Goal: Information Seeking & Learning: Learn about a topic

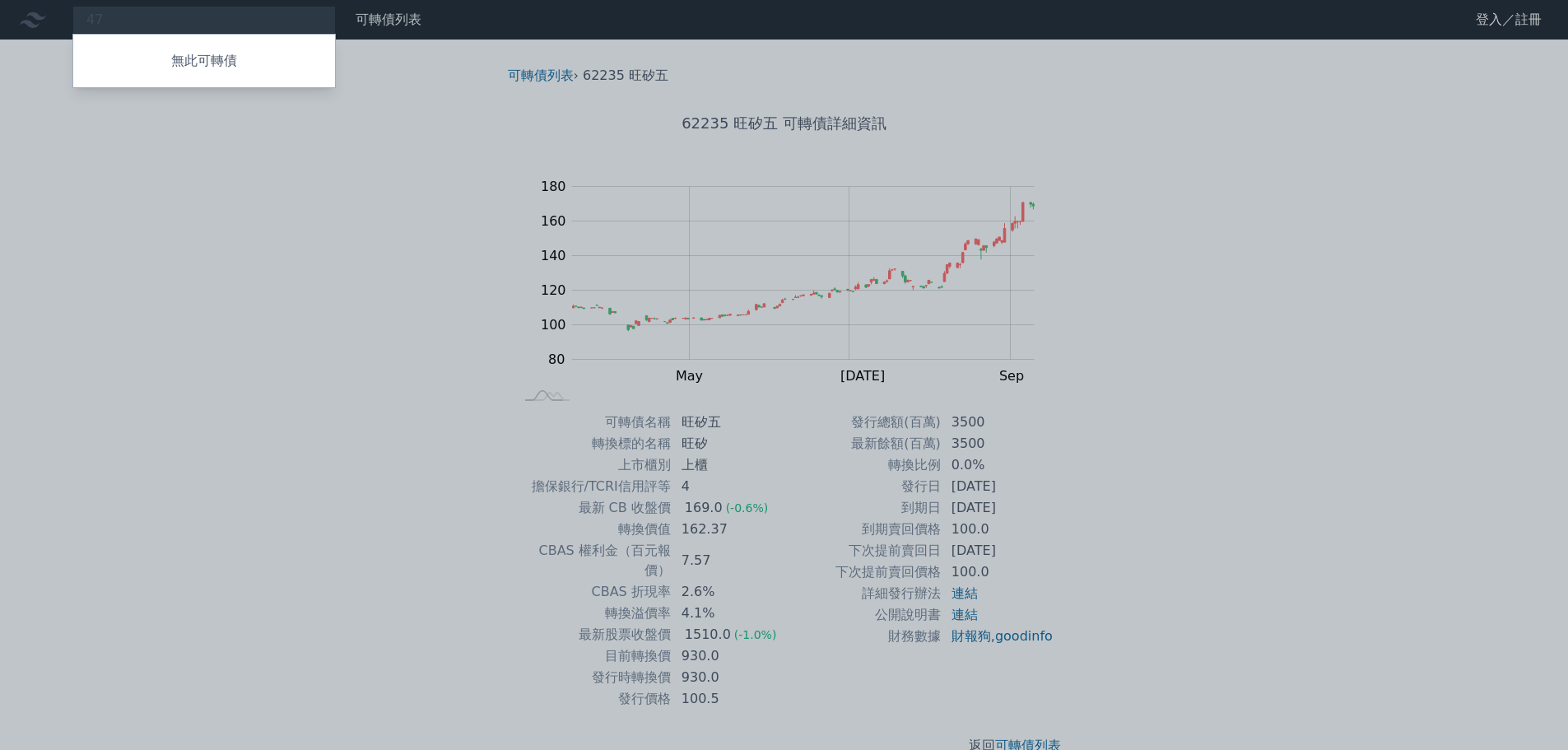
type input "4"
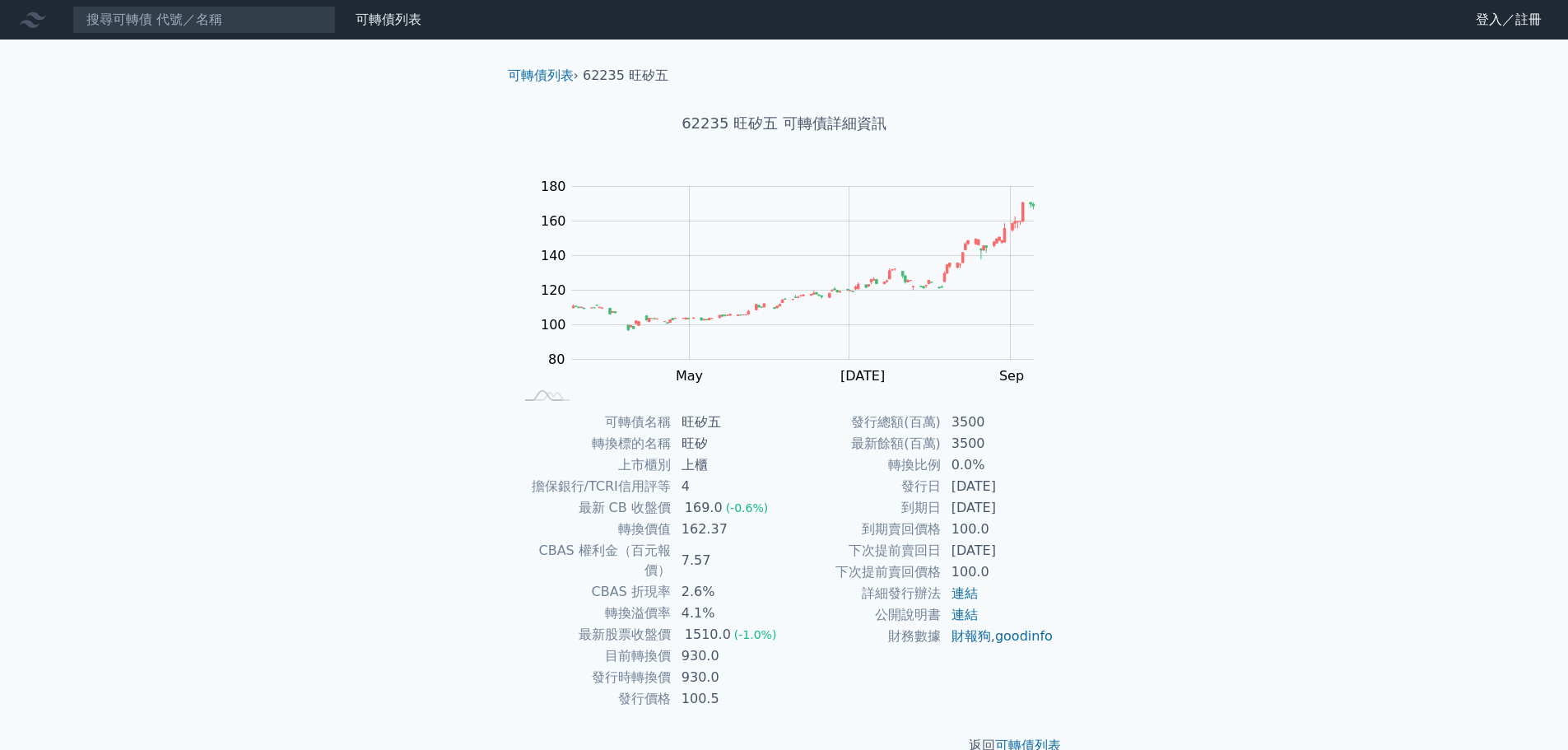
drag, startPoint x: 394, startPoint y: 384, endPoint x: 406, endPoint y: 378, distance: 13.4
click at [394, 384] on div "可轉債列表 財務數據 可轉債列表 財務數據 登入／註冊 登入／註冊 可轉債列表 › 62235 旺矽五 62235 旺矽五 可轉債詳細資訊 Zoom Out …" at bounding box center [784, 391] width 1568 height 782
click at [134, 17] on input at bounding box center [204, 19] width 264 height 28
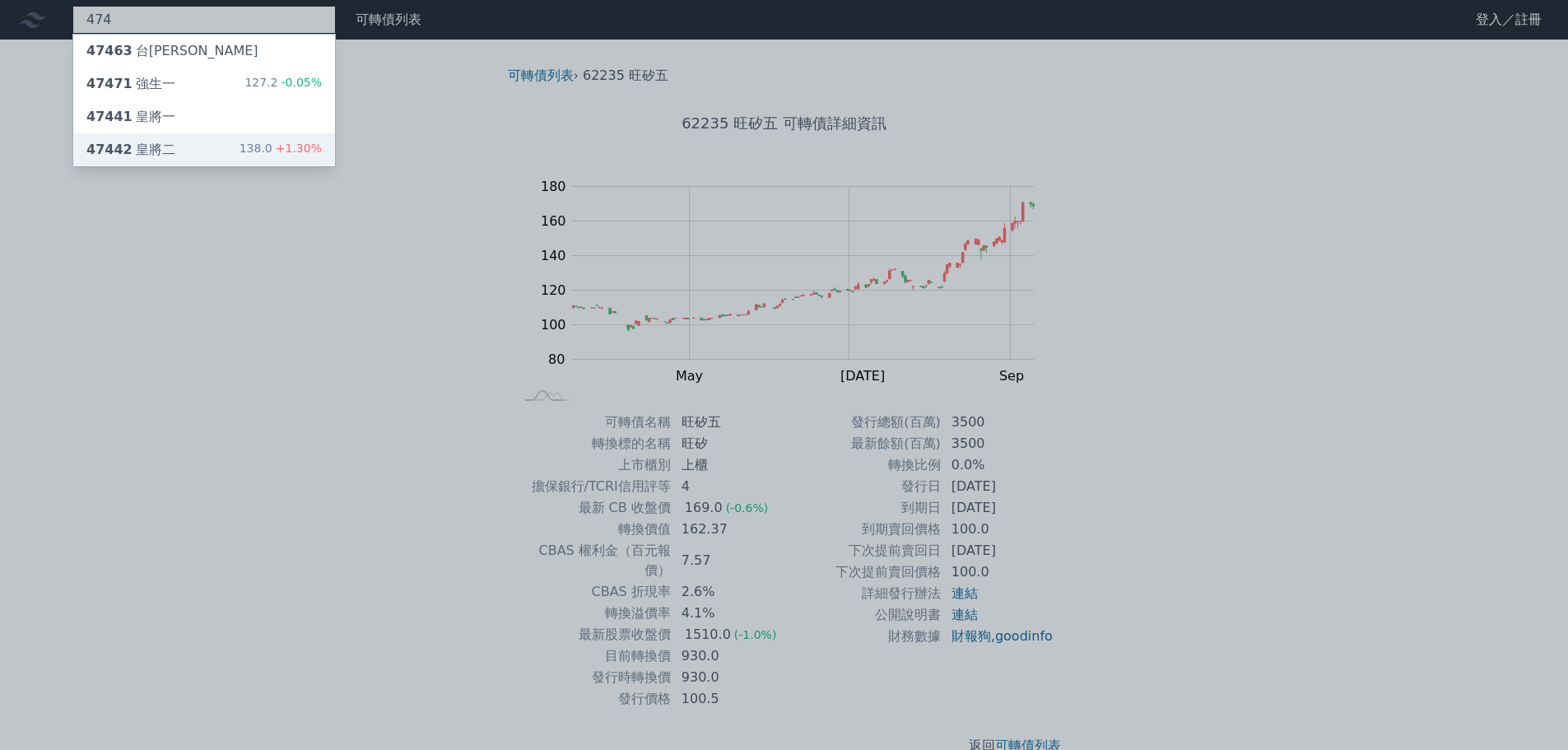
type input "474"
click at [184, 148] on div "47442 皇將二 138.0 +1.30%" at bounding box center [204, 149] width 262 height 33
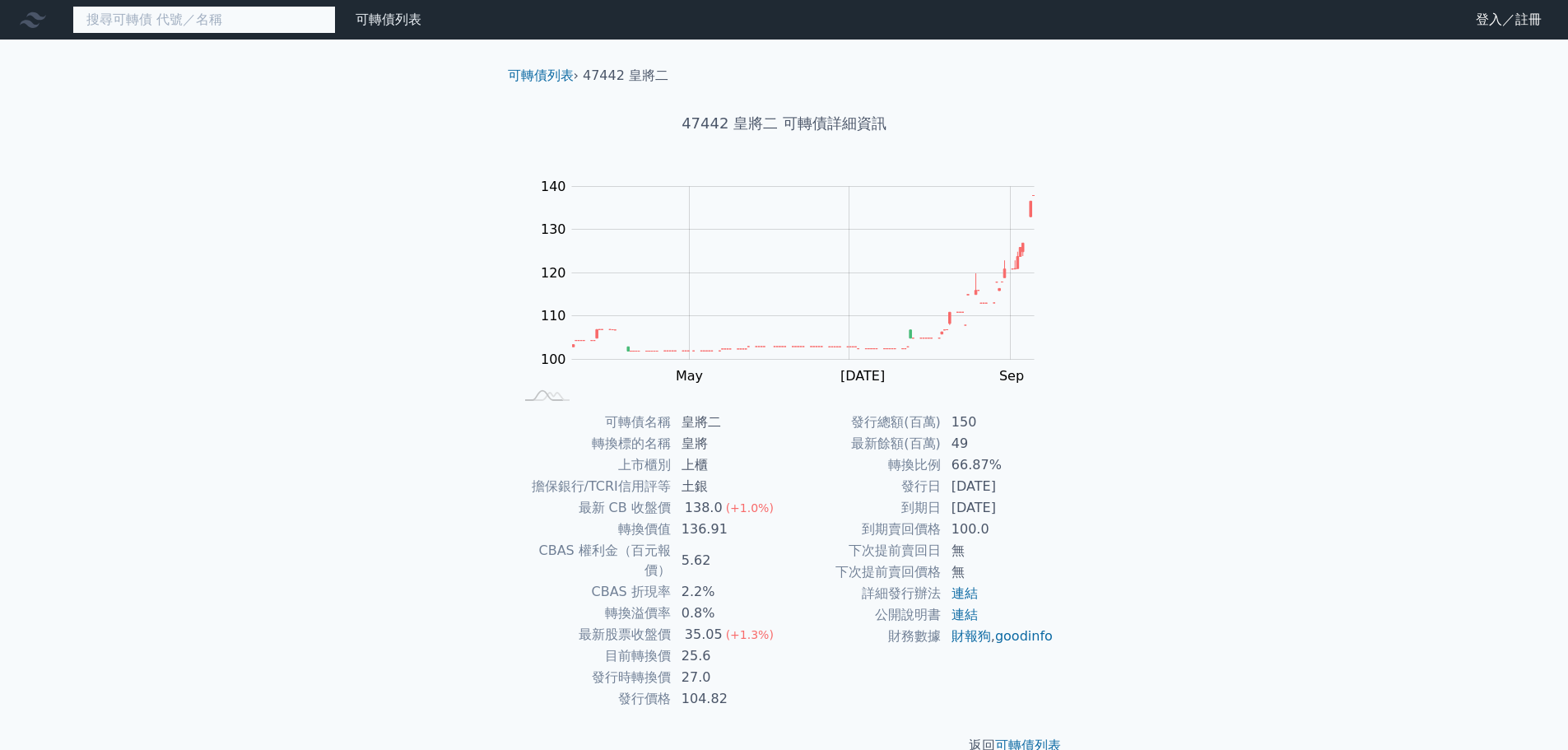
click at [151, 17] on input at bounding box center [204, 19] width 264 height 28
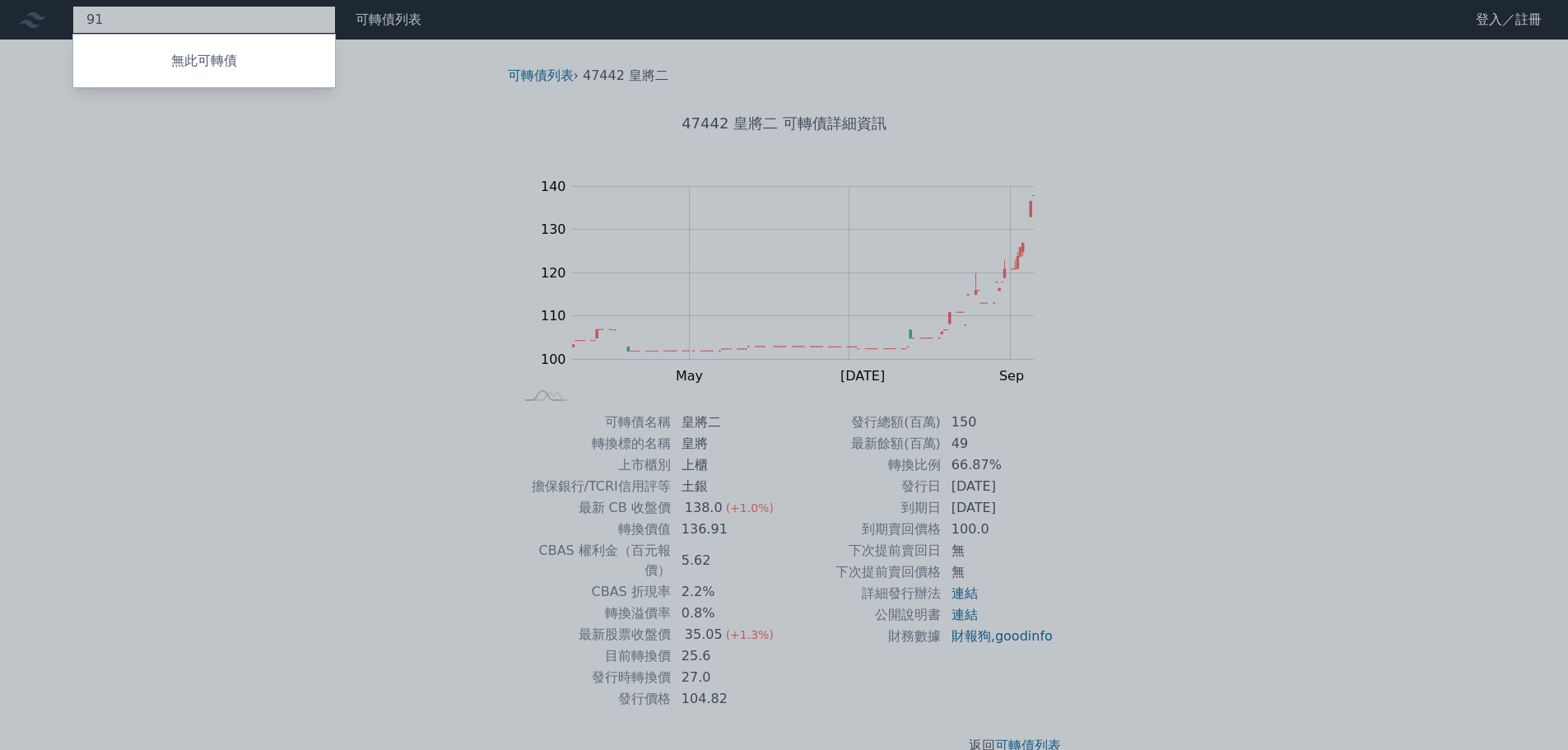
type input "9"
type input "a"
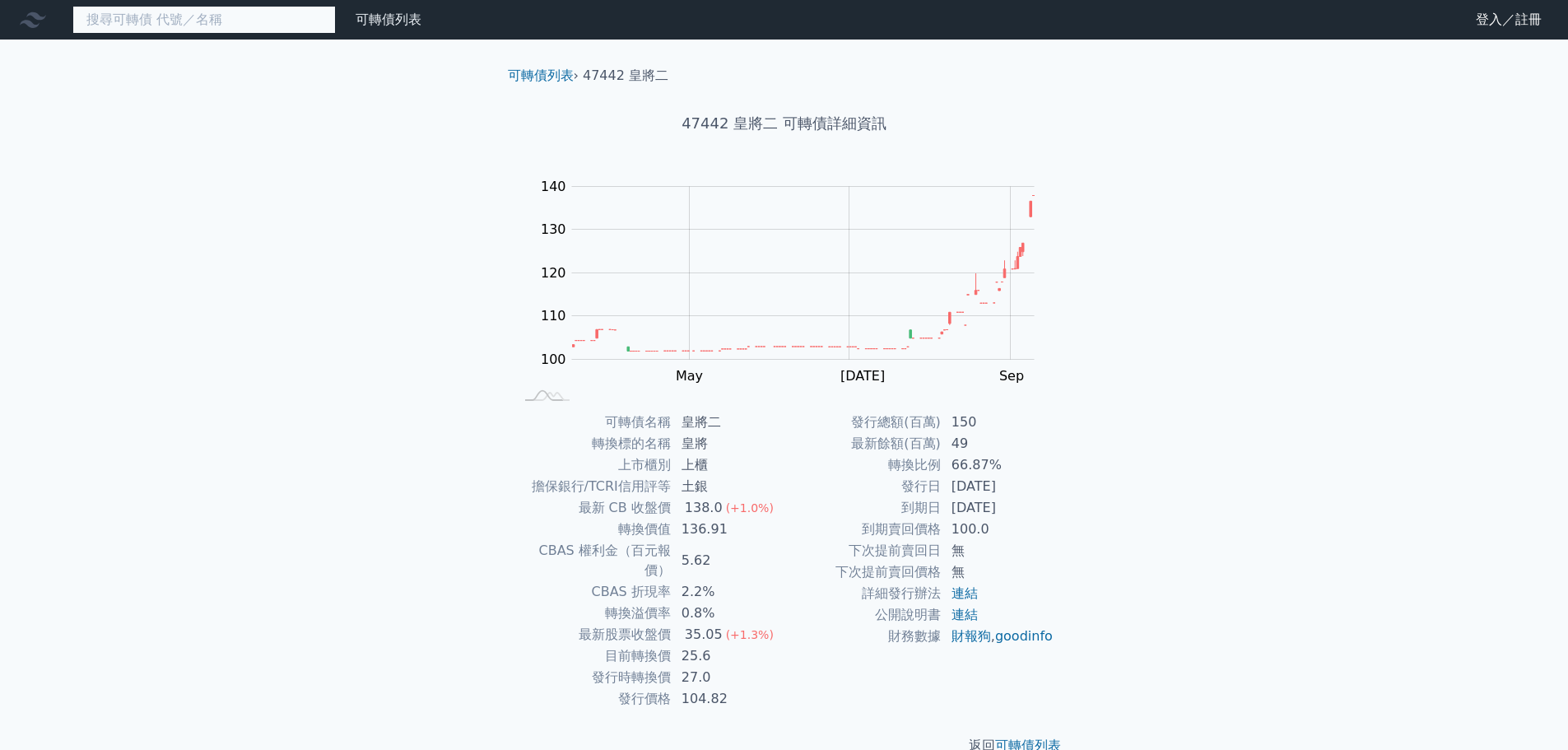
click at [161, 12] on input at bounding box center [204, 19] width 264 height 28
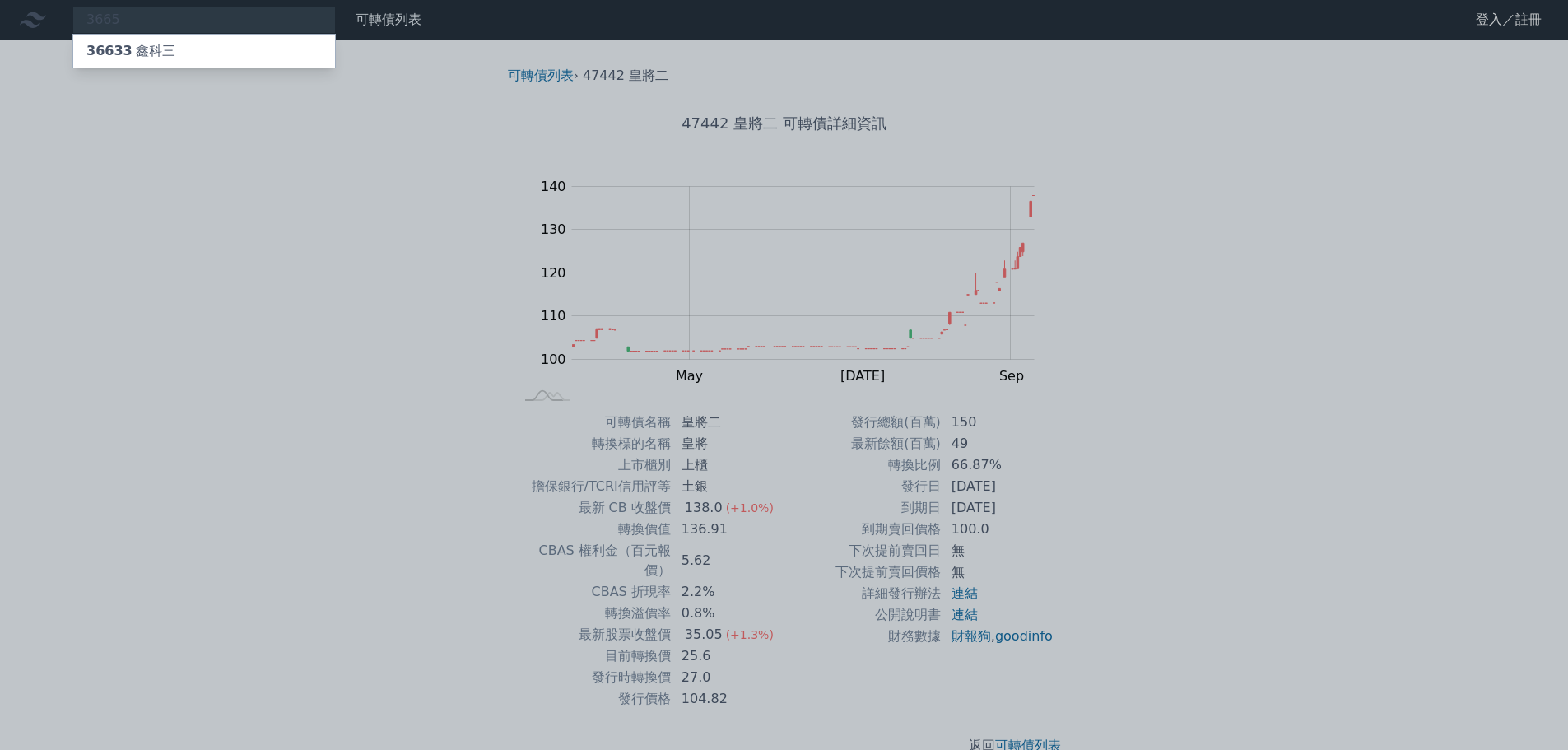
click at [368, 402] on div at bounding box center [784, 375] width 1568 height 750
click at [161, 19] on div "3665 36633 鑫科三" at bounding box center [204, 19] width 264 height 28
type input "3"
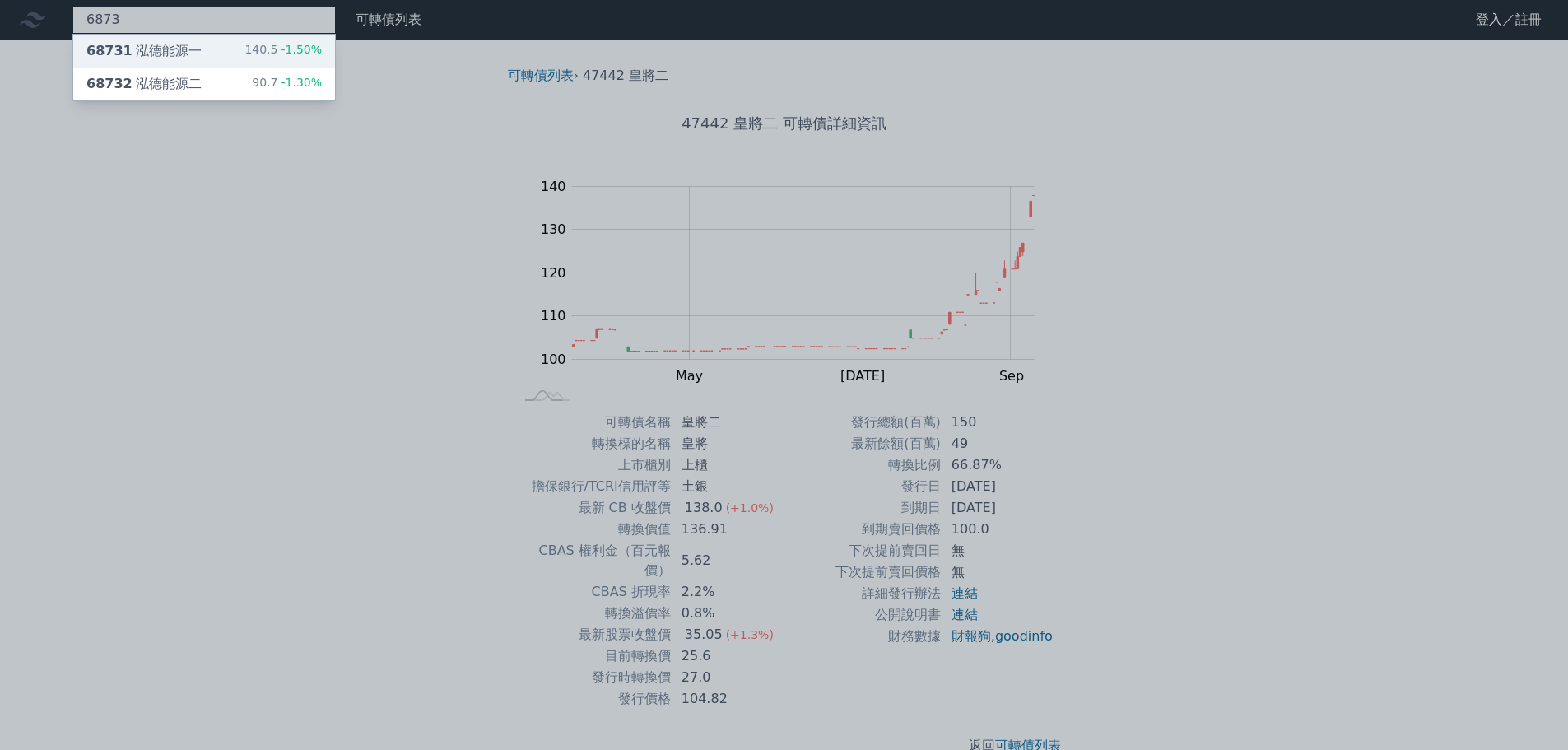
type input "6873"
click at [177, 49] on div "68731 泓德能源一" at bounding box center [144, 51] width 115 height 19
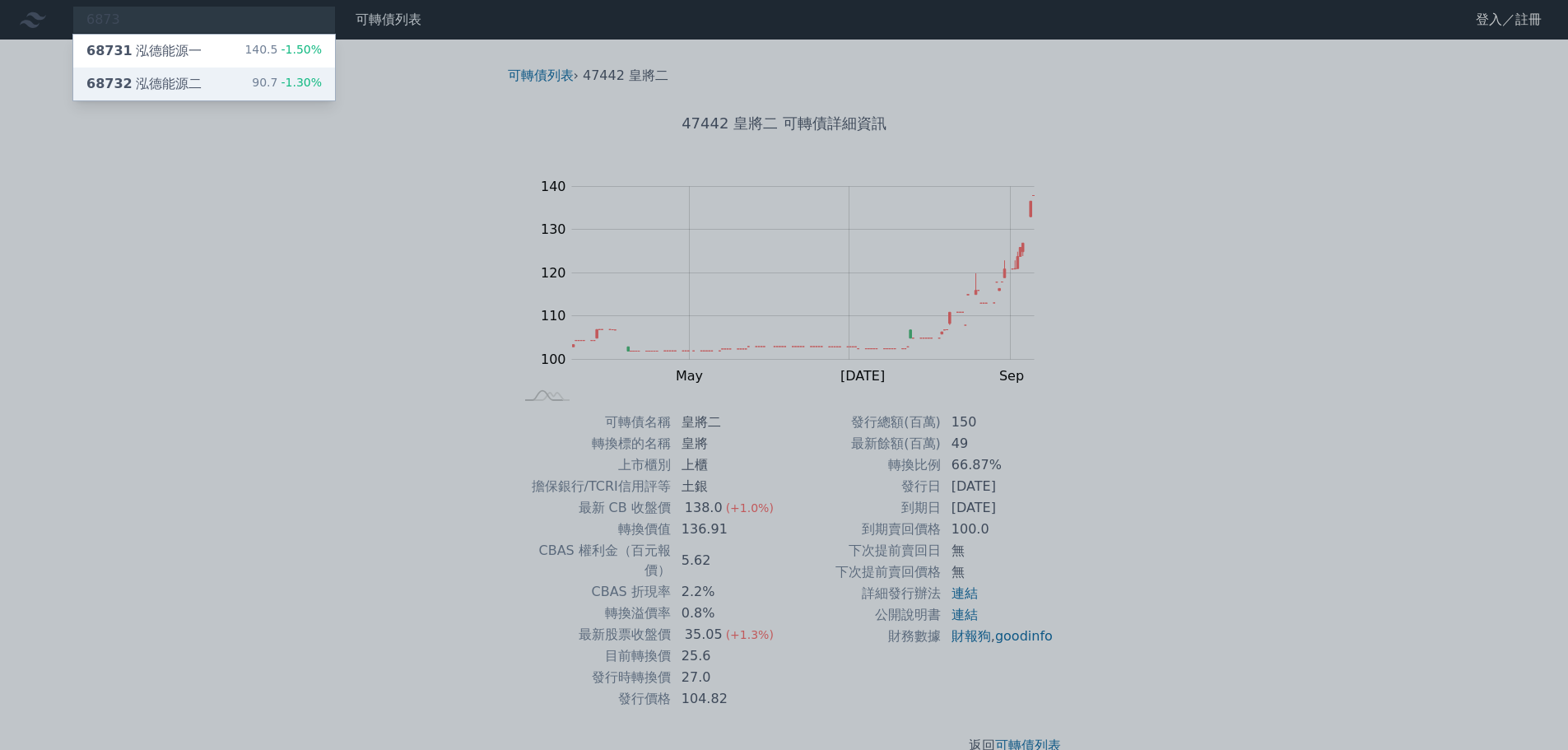
click at [175, 83] on div "68732 泓德能源二" at bounding box center [144, 84] width 115 height 19
click at [194, 51] on div "68731 泓德能源一" at bounding box center [144, 51] width 115 height 19
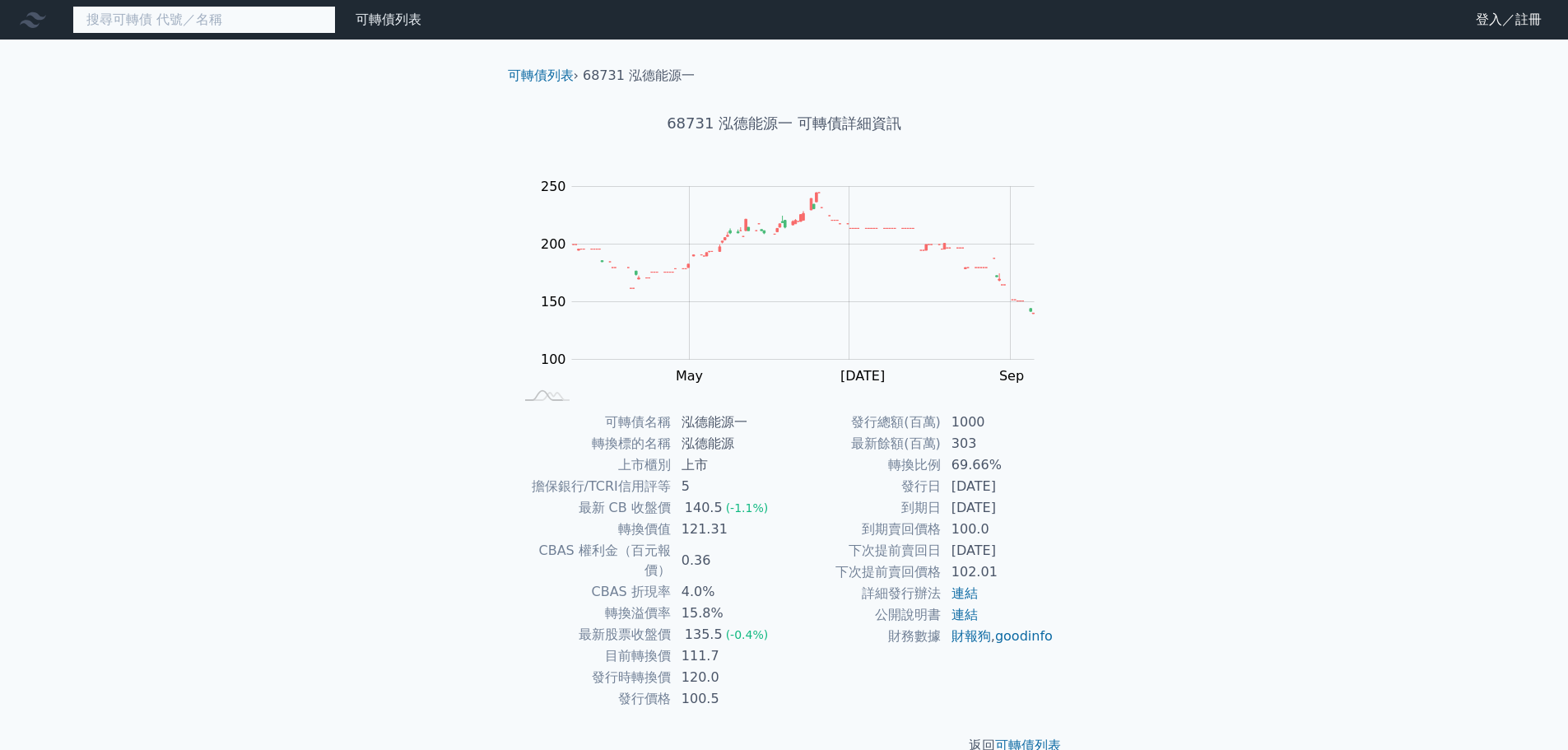
click at [137, 19] on input at bounding box center [204, 19] width 264 height 28
click at [1315, 413] on div "可轉債列表 財務數據 可轉債列表 財務數據 登入／註冊 登入／註冊 可轉債列表 › 68731 泓德能源一 68731 泓德能源一 可轉債詳細資訊 Zoom …" at bounding box center [784, 391] width 1568 height 782
